Goal: Connect with others: Connect with others

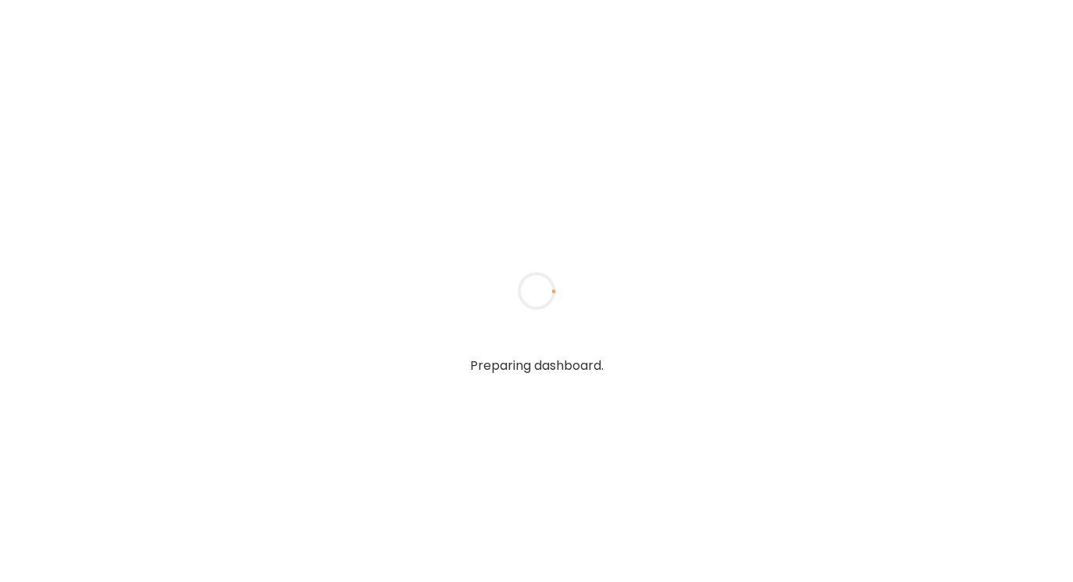
type textarea "**********"
type input "**********"
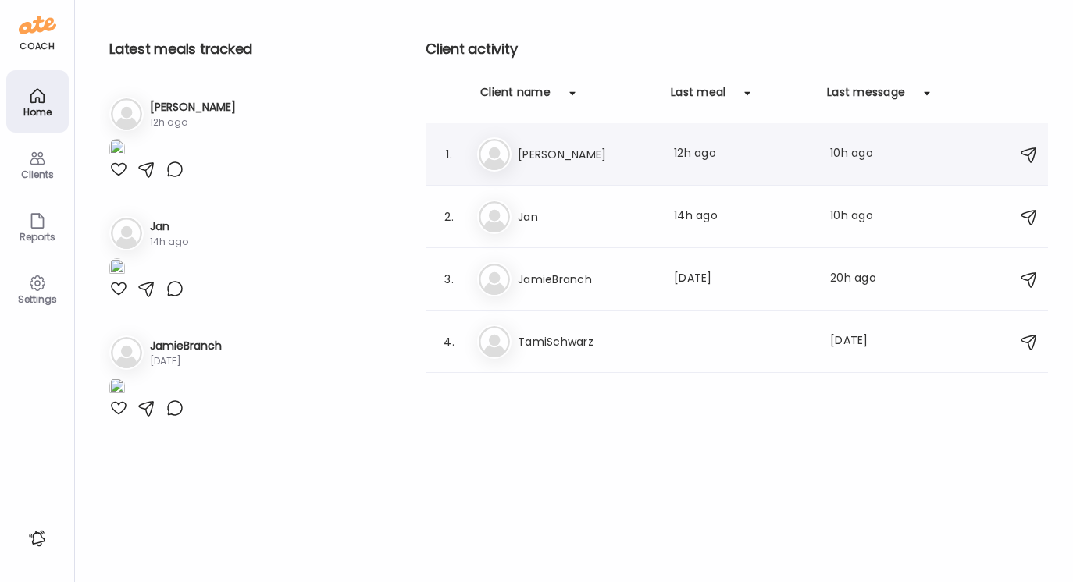
click at [526, 155] on h3 "[PERSON_NAME]" at bounding box center [586, 154] width 137 height 19
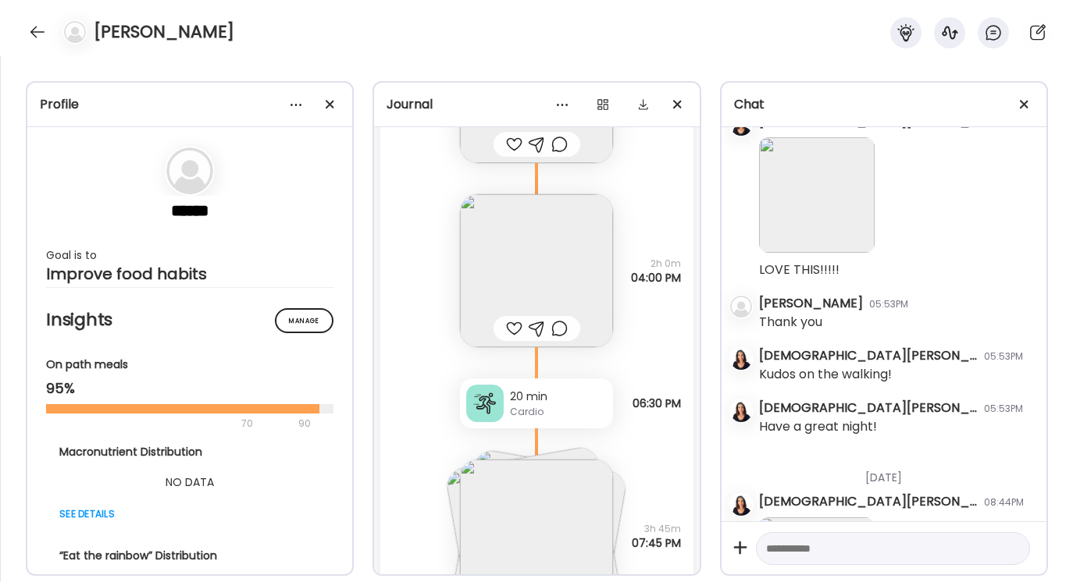
scroll to position [4794, 0]
click at [536, 328] on div at bounding box center [537, 327] width 16 height 19
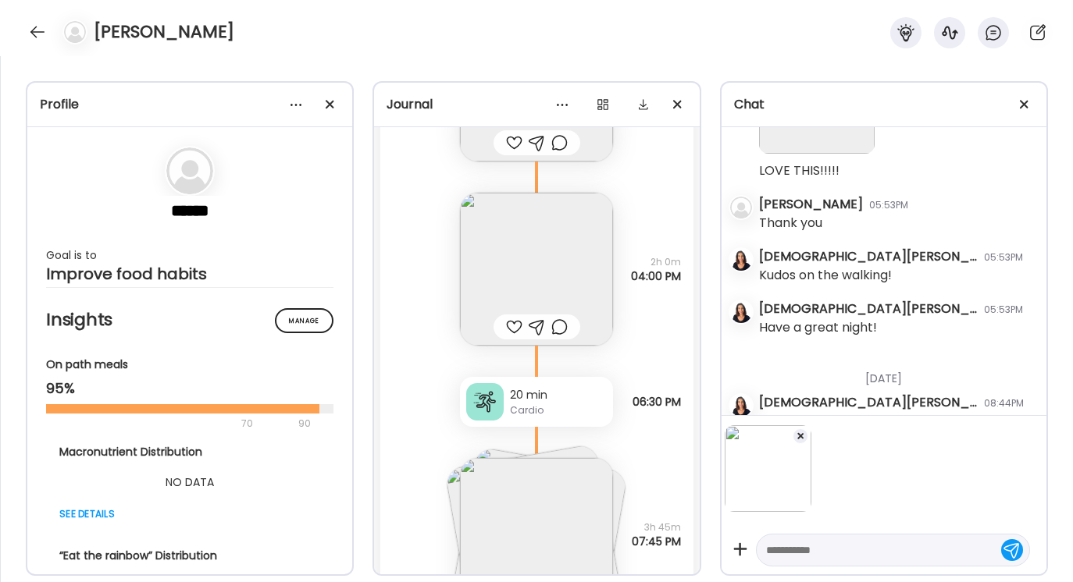
click at [537, 324] on div at bounding box center [537, 327] width 16 height 19
click at [530, 270] on img at bounding box center [536, 269] width 153 height 153
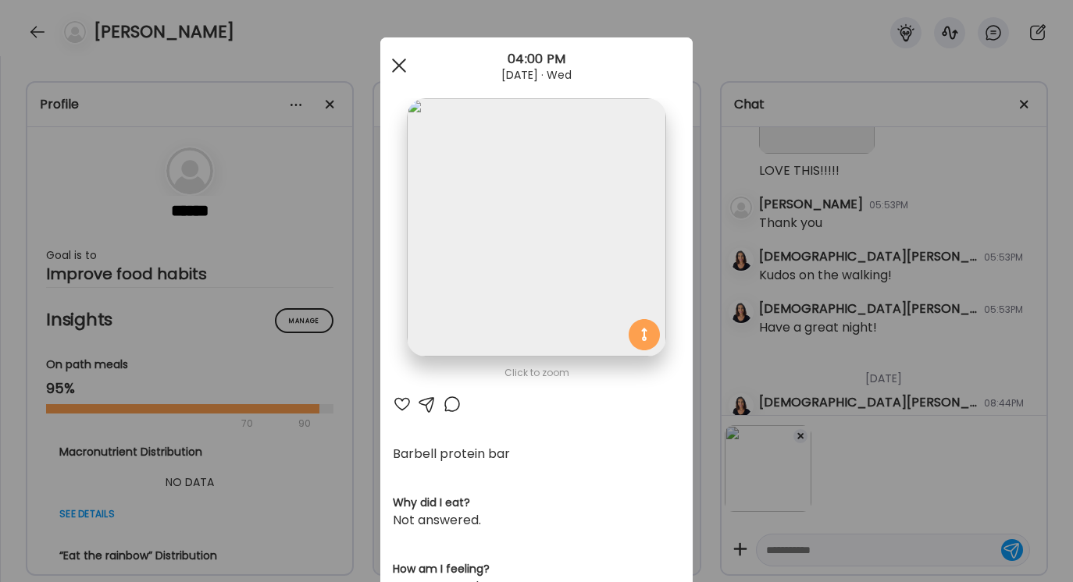
click at [399, 63] on div at bounding box center [398, 65] width 31 height 31
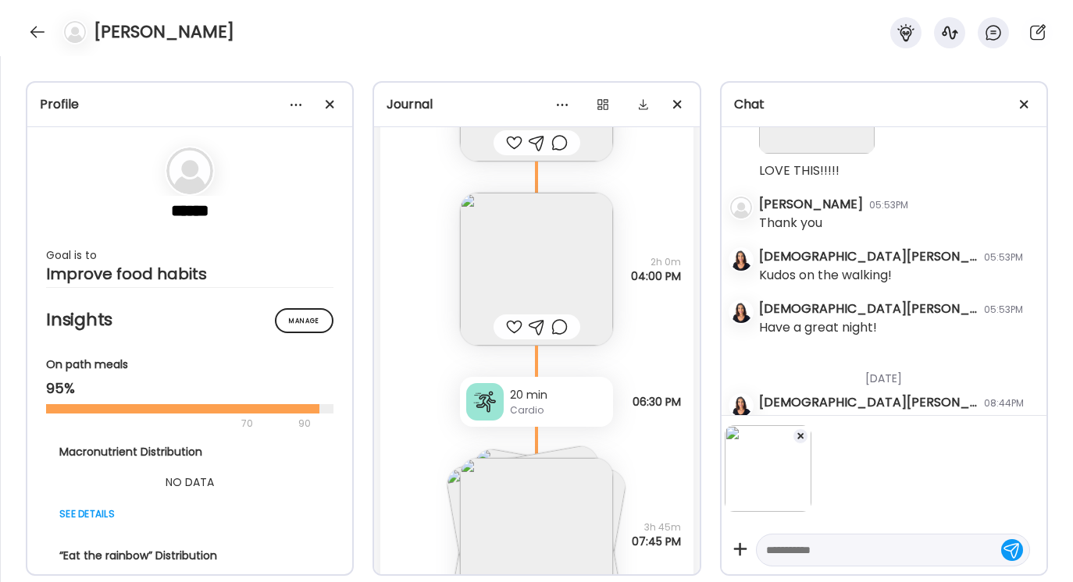
click at [797, 434] on span at bounding box center [800, 436] width 6 height 6
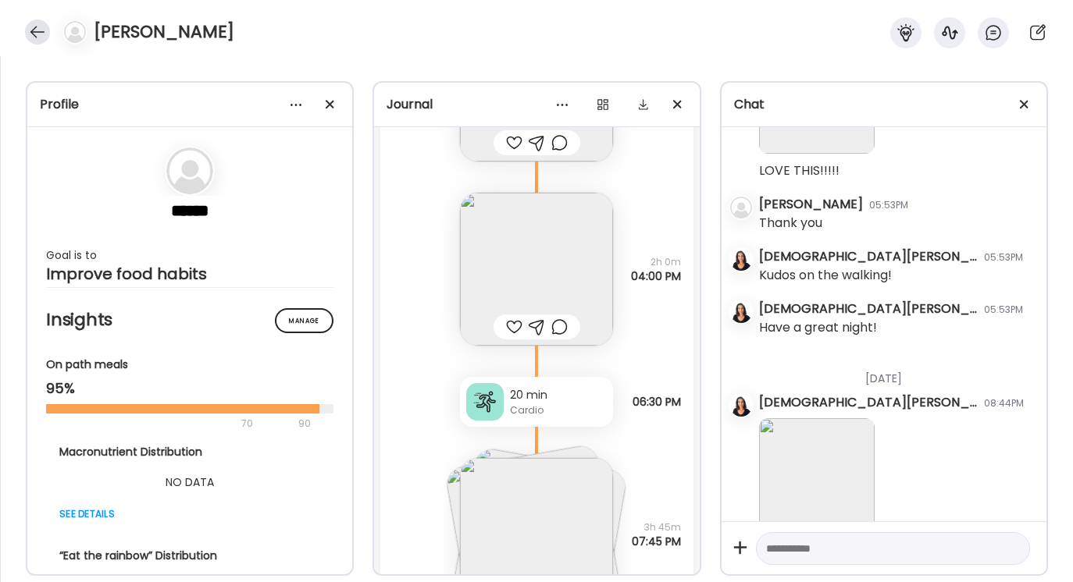
click at [36, 28] on div at bounding box center [37, 32] width 25 height 25
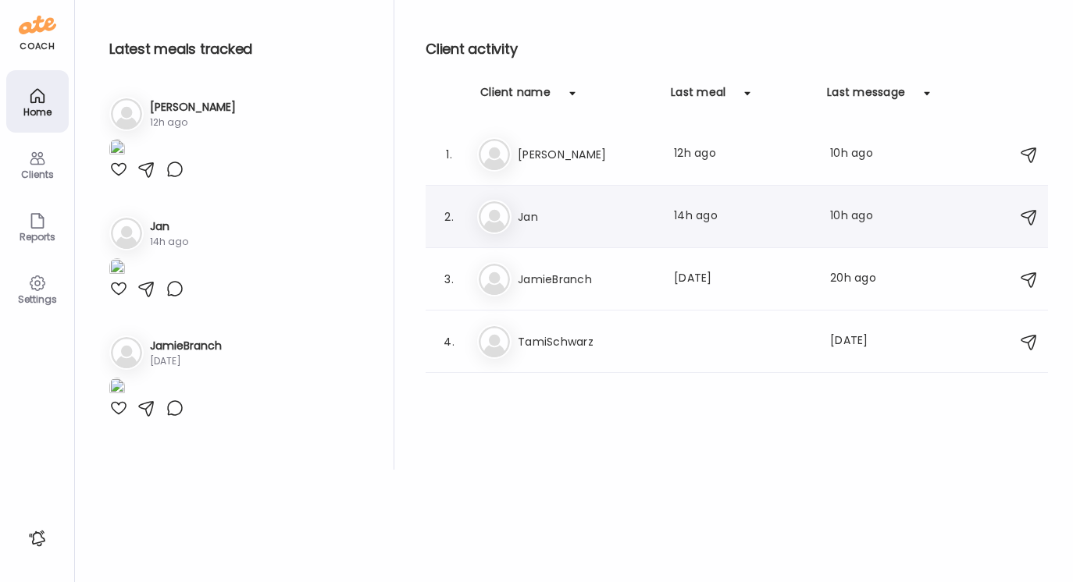
click at [540, 219] on h3 "Jan" at bounding box center [586, 217] width 137 height 19
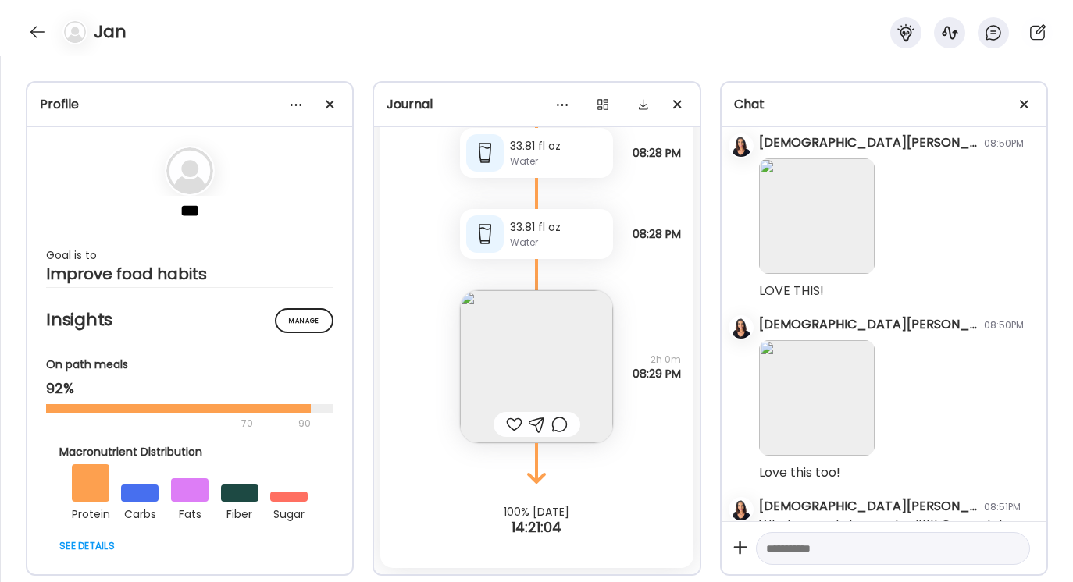
scroll to position [6934, 0]
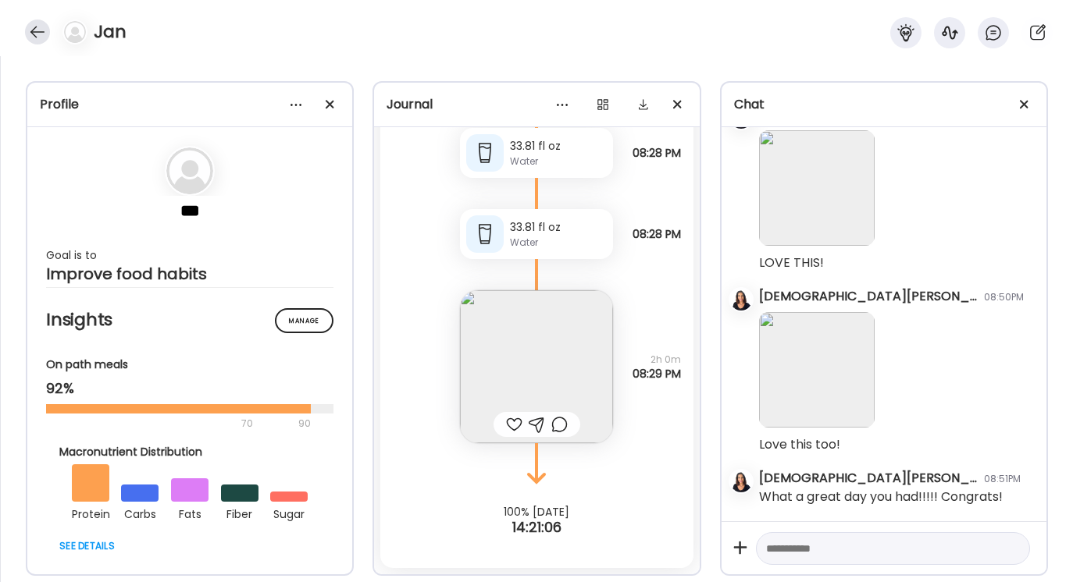
click at [37, 30] on div at bounding box center [37, 32] width 25 height 25
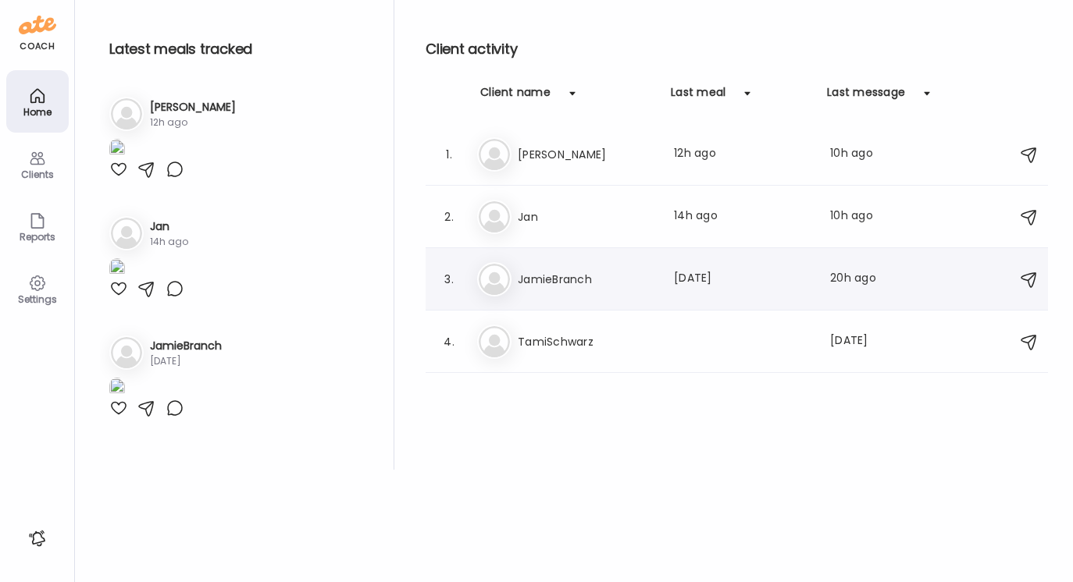
click at [544, 280] on h3 "JamieBranch" at bounding box center [586, 279] width 137 height 19
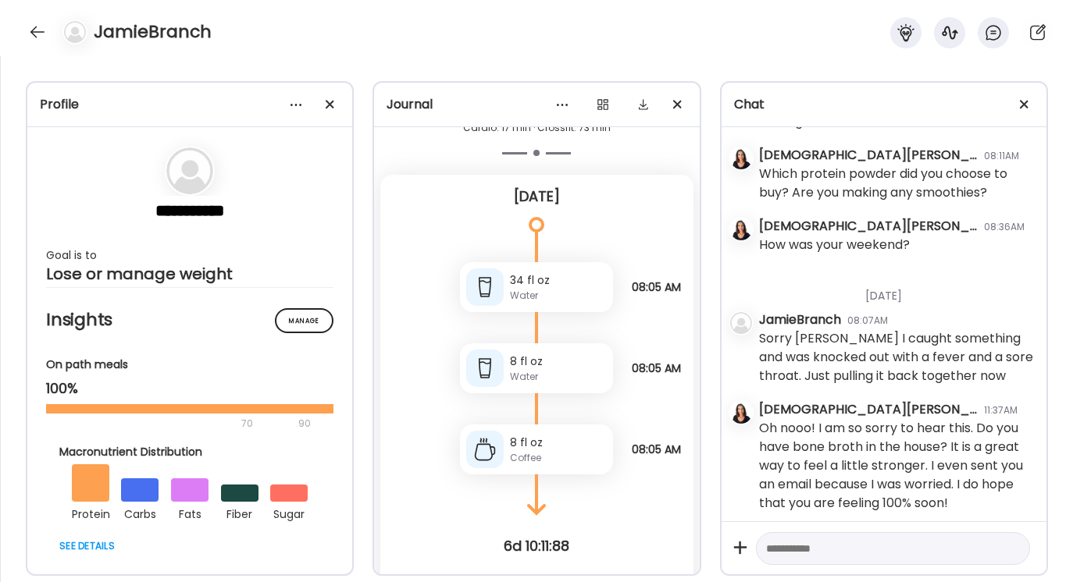
scroll to position [3326, 0]
